Goal: Transaction & Acquisition: Book appointment/travel/reservation

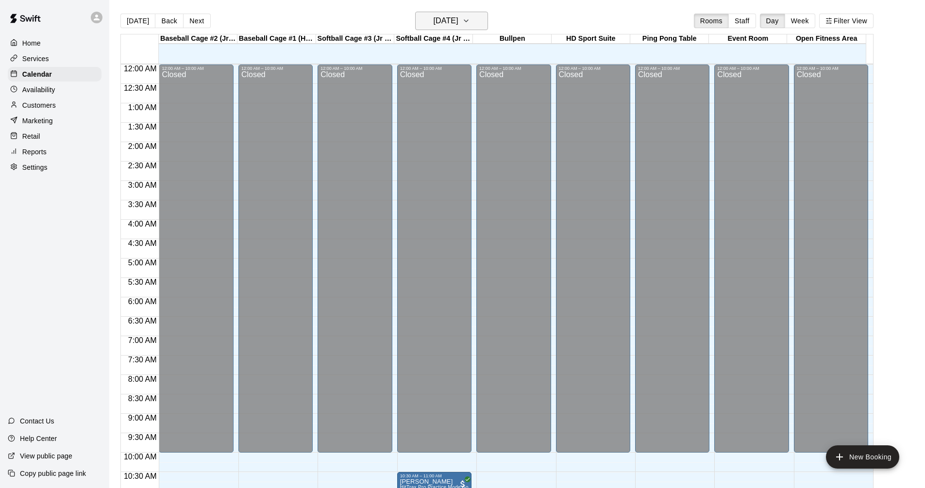
scroll to position [419, 0]
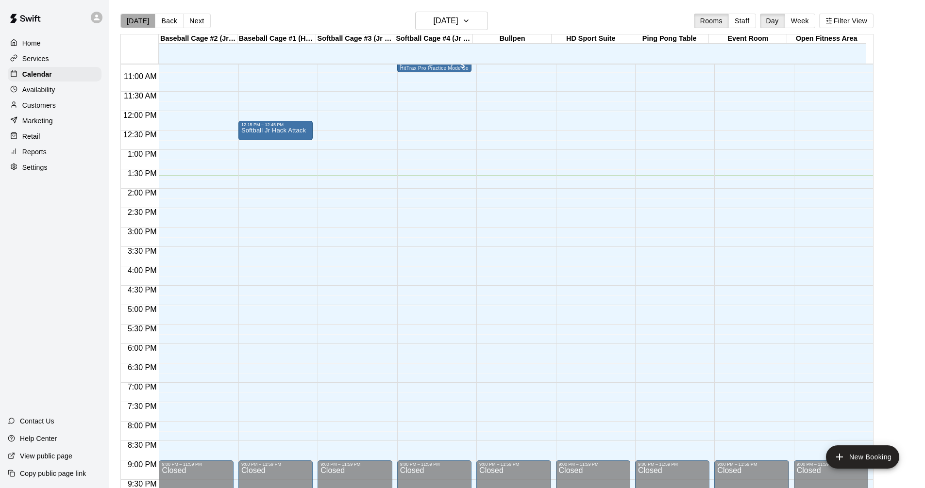
click at [141, 27] on button "[DATE]" at bounding box center [137, 21] width 35 height 15
click at [123, 17] on button "[DATE]" at bounding box center [137, 21] width 35 height 15
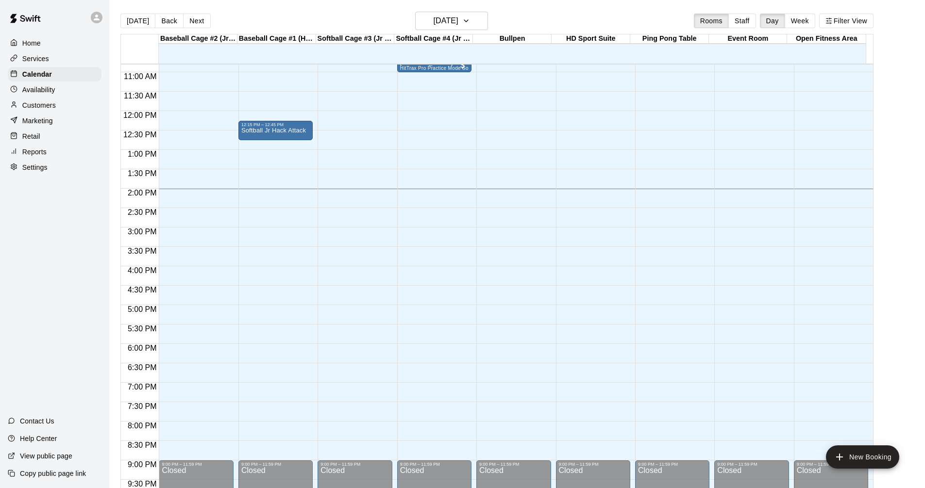
click at [585, 197] on div "12:00 AM – 10:00 AM Closed 9:00 PM – 11:59 PM Closed" at bounding box center [593, 111] width 74 height 932
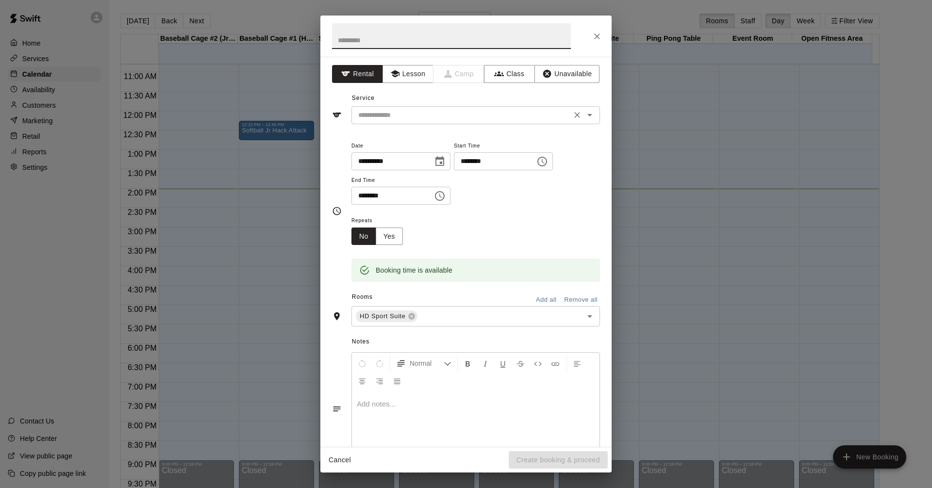
click at [445, 112] on input "text" at bounding box center [461, 115] width 214 height 12
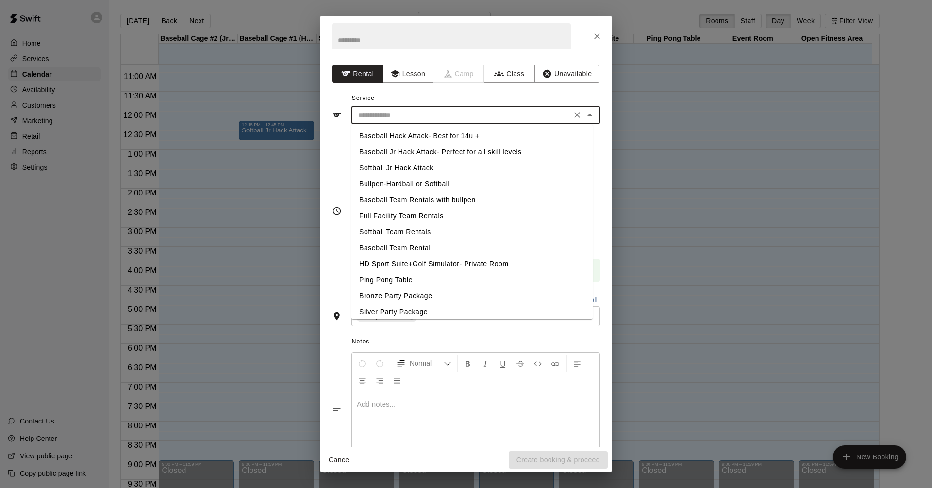
click at [393, 268] on li "HD Sport Suite+Golf Simulator- Private Room" at bounding box center [472, 264] width 241 height 16
type input "**********"
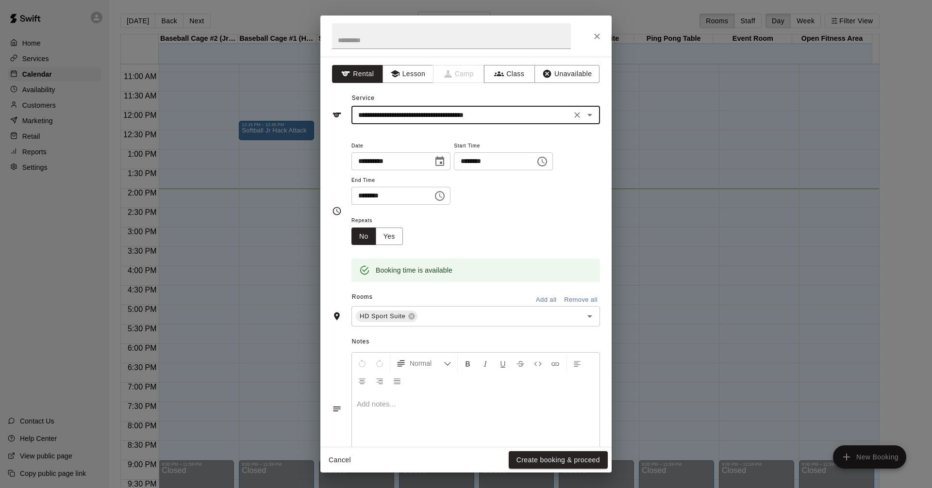
click at [532, 206] on div "**********" at bounding box center [476, 177] width 249 height 75
click at [577, 456] on button "Create booking & proceed" at bounding box center [558, 461] width 99 height 18
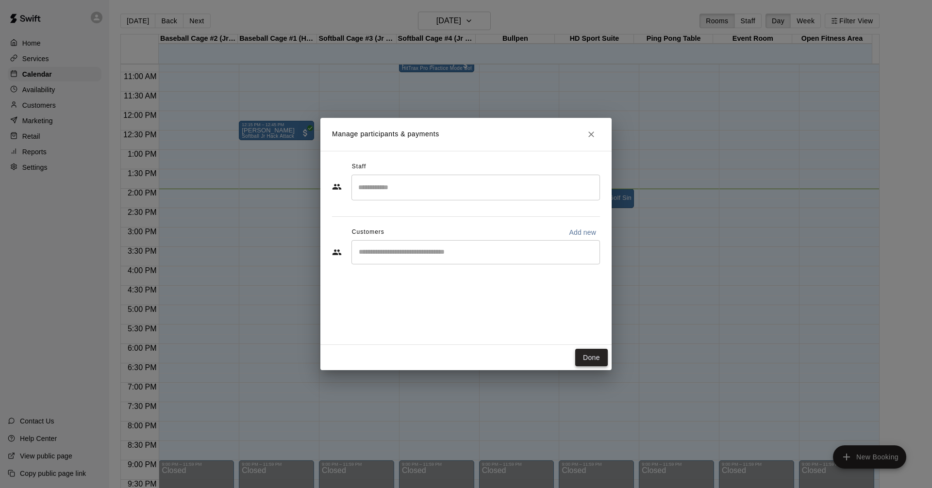
click at [604, 351] on button "Done" at bounding box center [591, 358] width 33 height 18
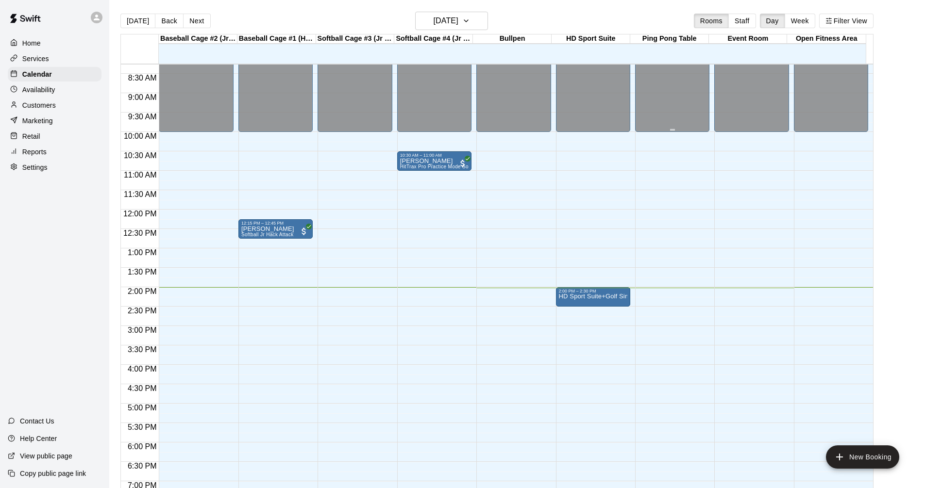
scroll to position [322, 0]
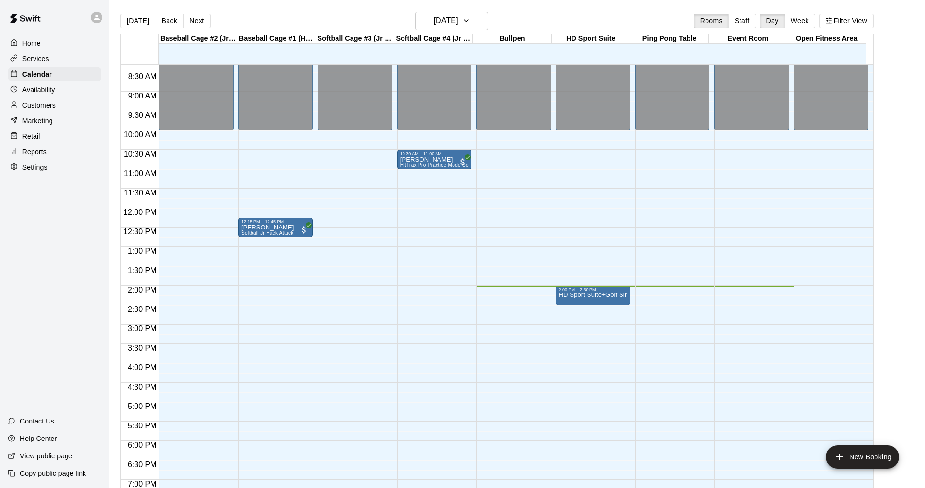
click at [199, 22] on button "Next" at bounding box center [196, 21] width 27 height 15
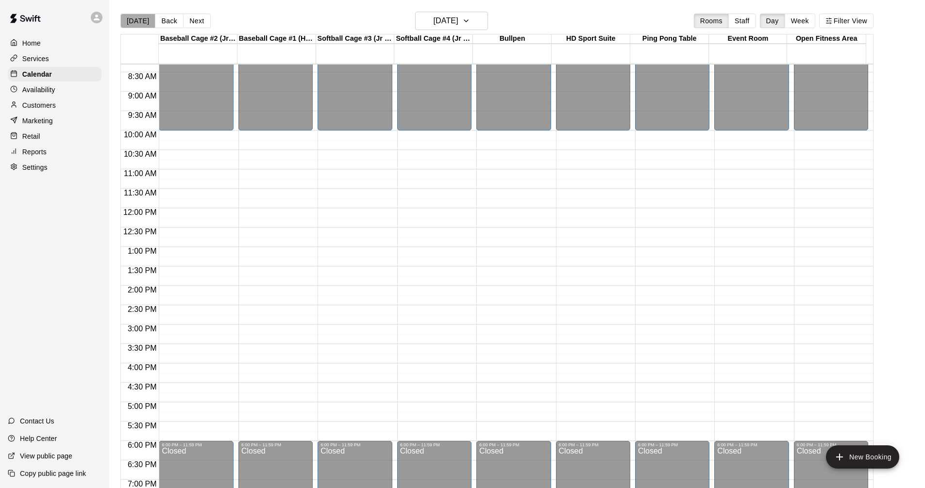
click at [145, 20] on button "[DATE]" at bounding box center [137, 21] width 35 height 15
